Goal: Check status

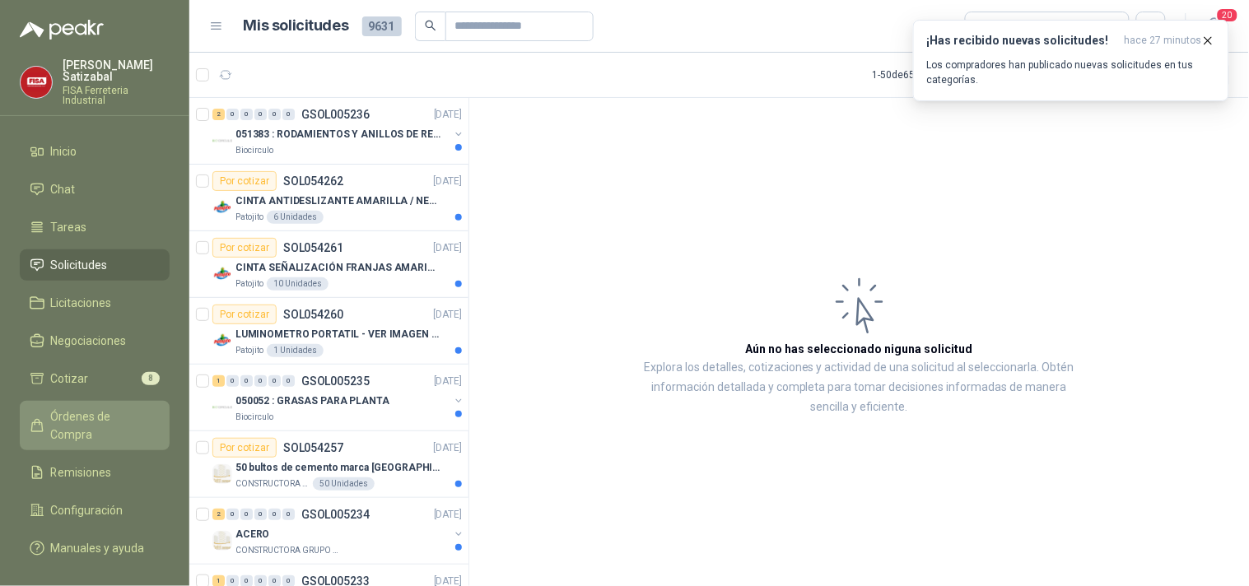
click at [94, 408] on span "Órdenes de Compra" at bounding box center [102, 426] width 103 height 36
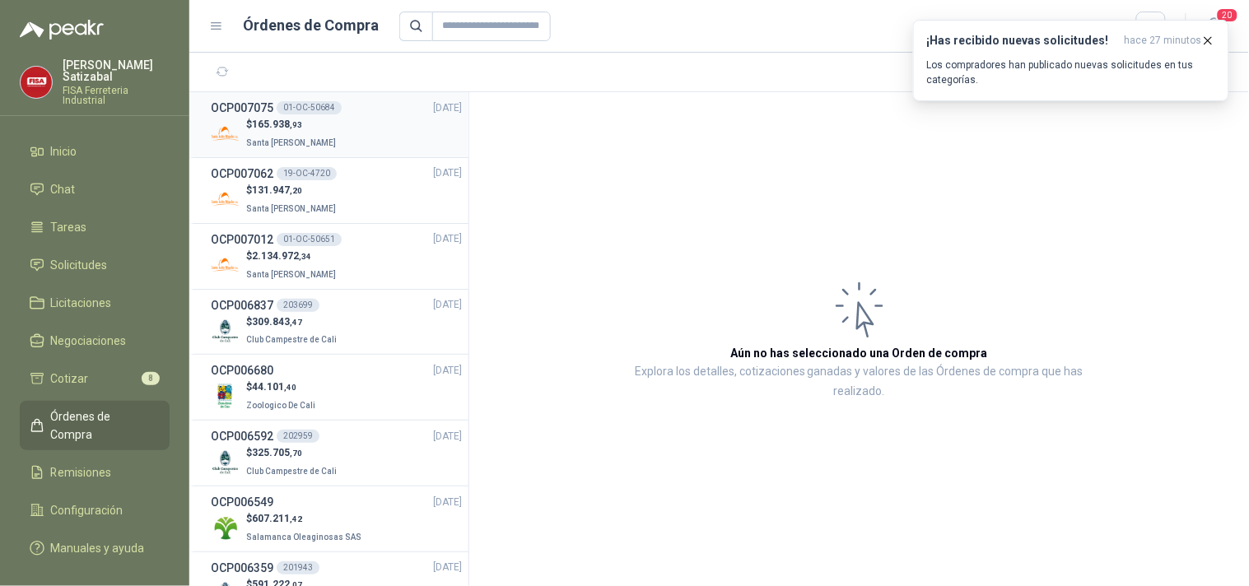
click at [335, 114] on div "OCP007075 01-OC-50684" at bounding box center [276, 108] width 131 height 18
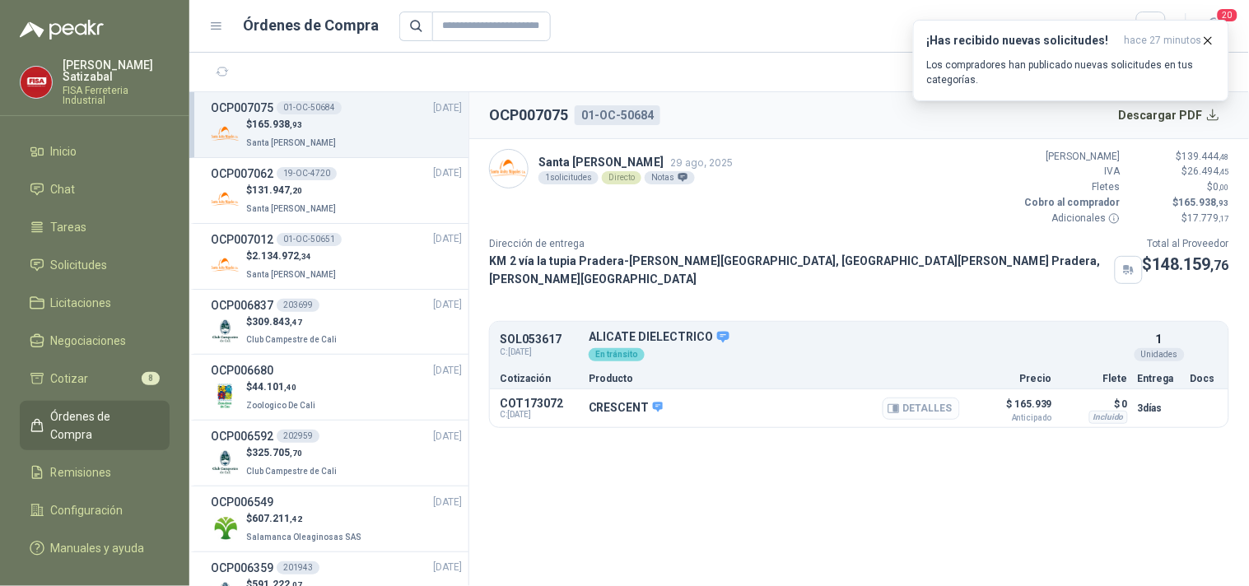
click at [936, 398] on button "Detalles" at bounding box center [921, 409] width 77 height 22
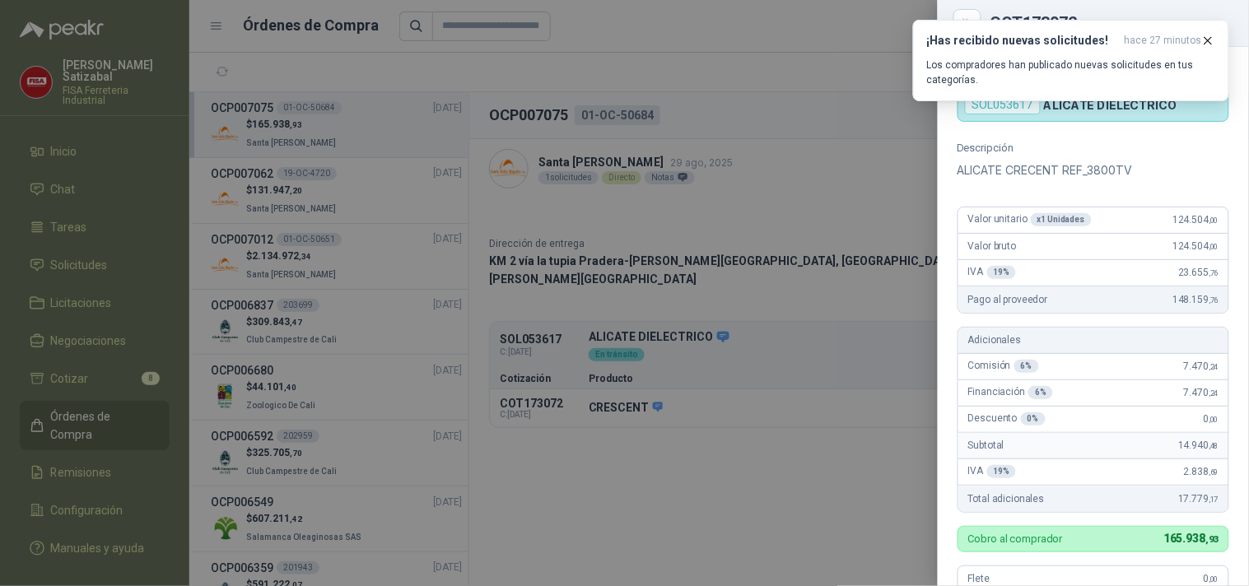
scroll to position [31, 0]
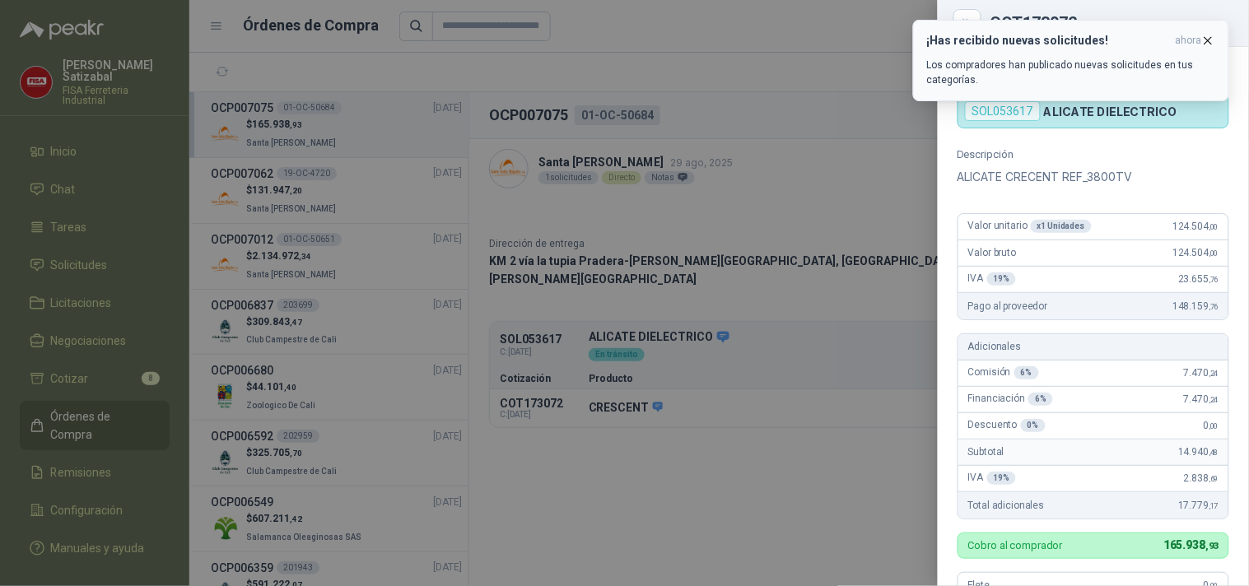
click at [1204, 35] on icon "button" at bounding box center [1208, 41] width 14 height 14
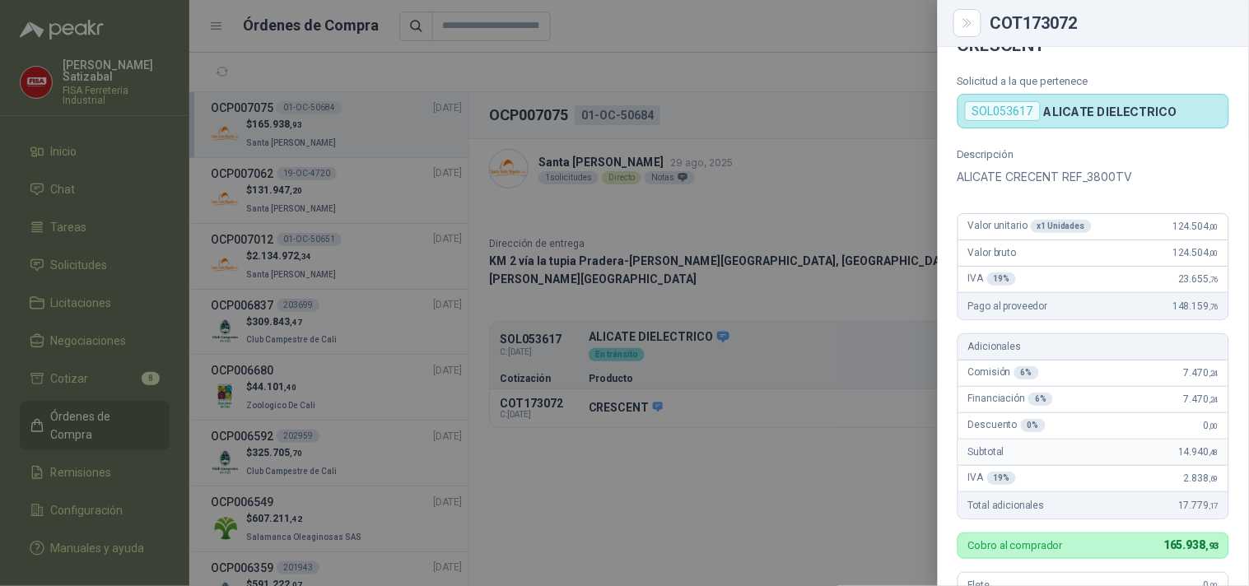
click at [850, 109] on div at bounding box center [624, 293] width 1249 height 586
